Goal: Find contact information: Find contact information

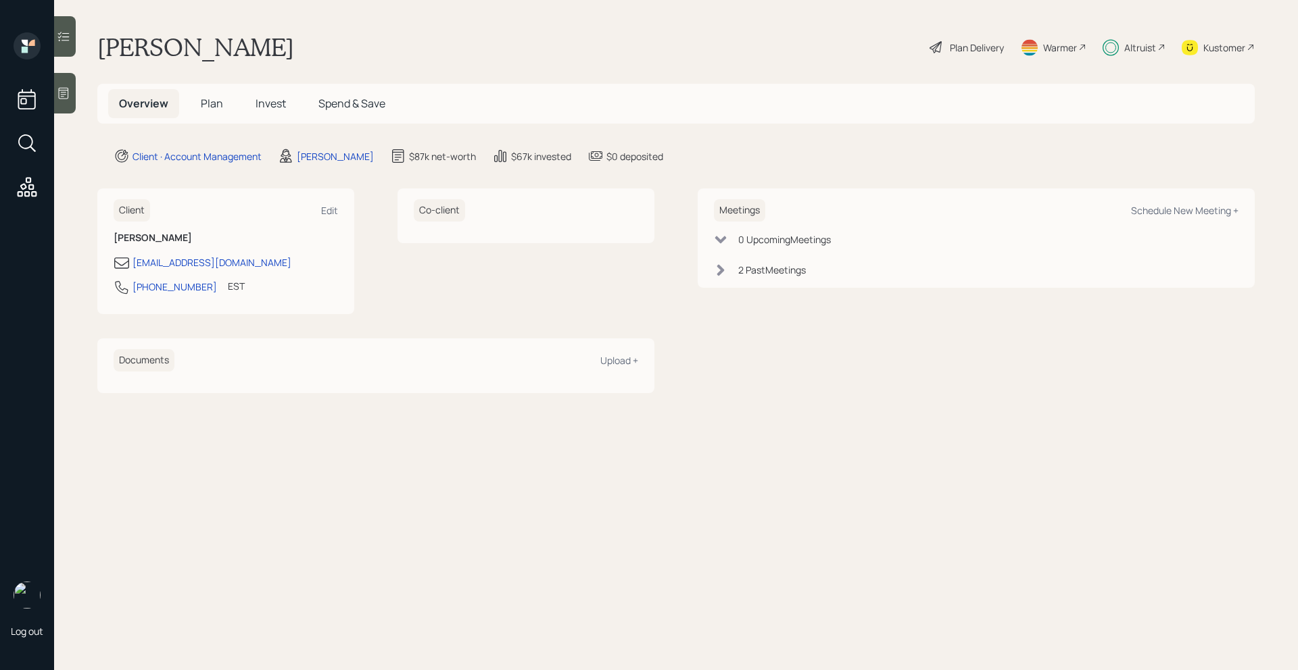
click at [1141, 44] on div "Altruist" at bounding box center [1140, 48] width 32 height 14
click at [1135, 55] on div "Altruist" at bounding box center [1133, 47] width 63 height 30
drag, startPoint x: 197, startPoint y: 291, endPoint x: 133, endPoint y: 289, distance: 64.2
click at [133, 289] on div "[PHONE_NUMBER] EST Currently 11:20 AM" at bounding box center [226, 291] width 224 height 24
copy div "[PHONE_NUMBER]"
